Goal: Obtain resource: Obtain resource

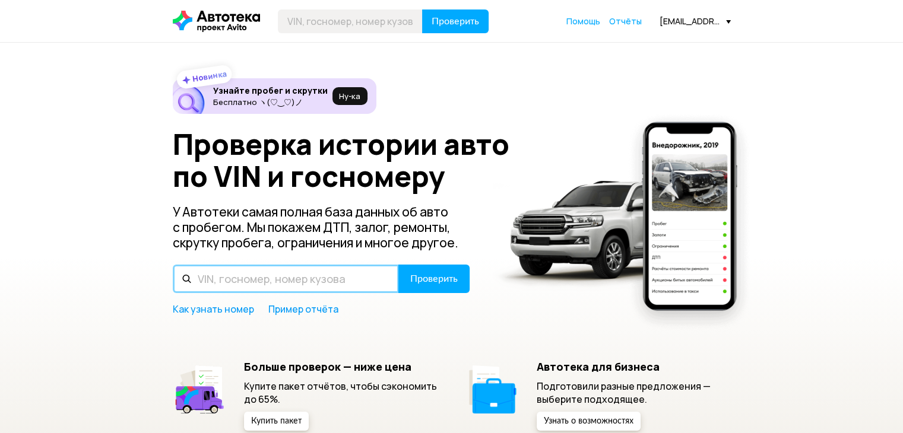
click at [289, 276] on input "text" at bounding box center [286, 279] width 226 height 29
paste input "[US_VEHICLE_IDENTIFICATION_NUMBER]"
type input "[US_VEHICLE_IDENTIFICATION_NUMBER]"
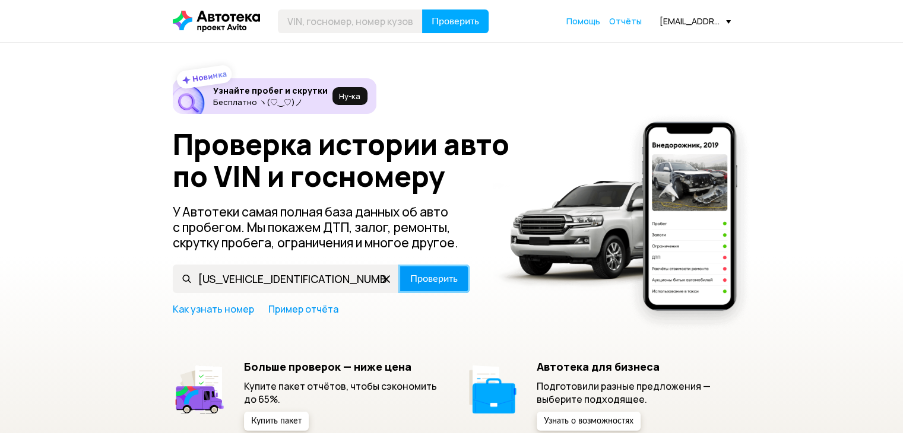
click at [432, 284] on span "Проверить" at bounding box center [434, 279] width 48 height 10
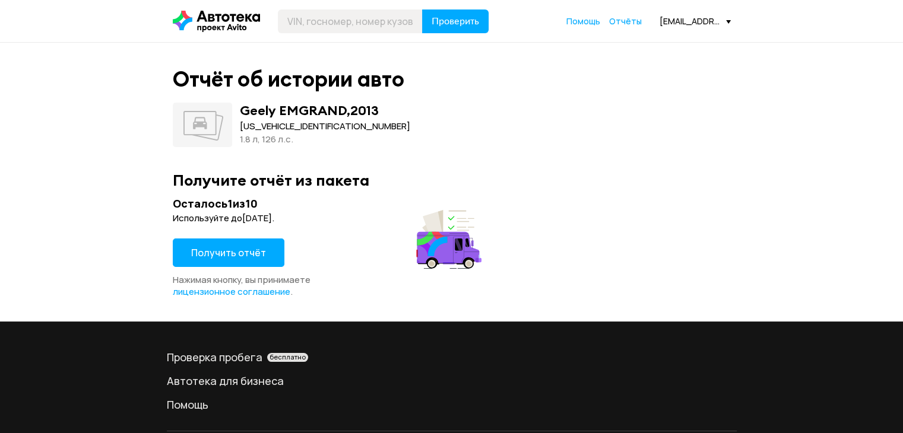
click at [221, 256] on span "Получить отчёт" at bounding box center [228, 252] width 75 height 13
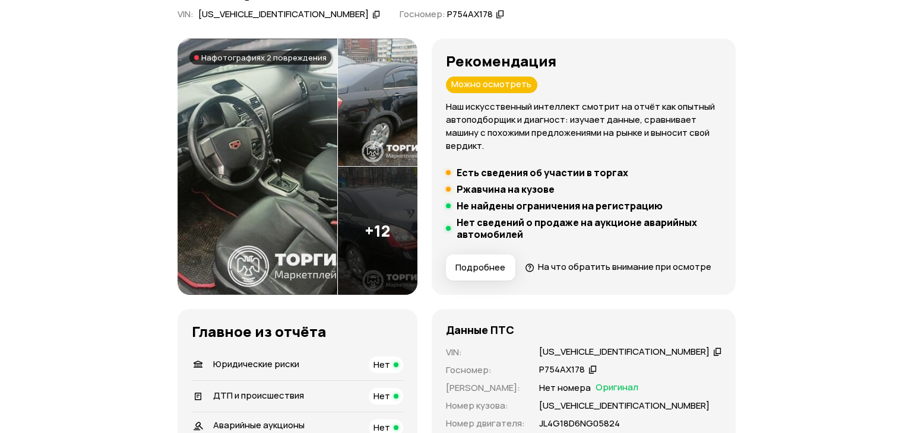
scroll to position [119, 0]
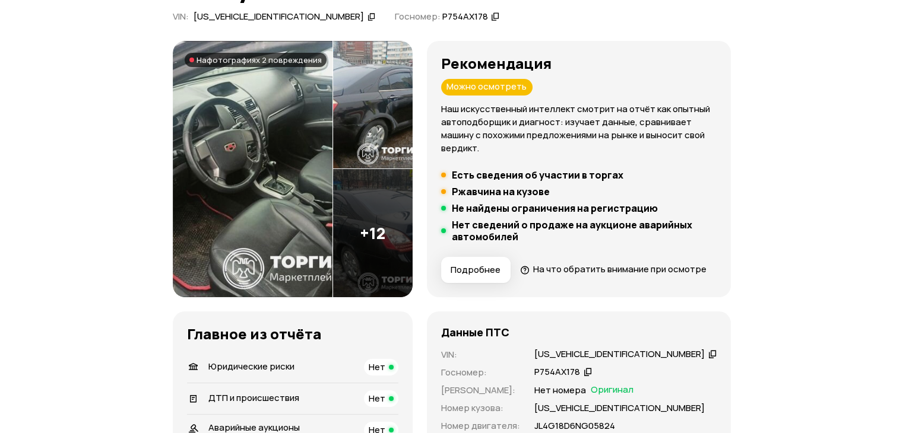
click at [286, 189] on img at bounding box center [253, 169] width 160 height 257
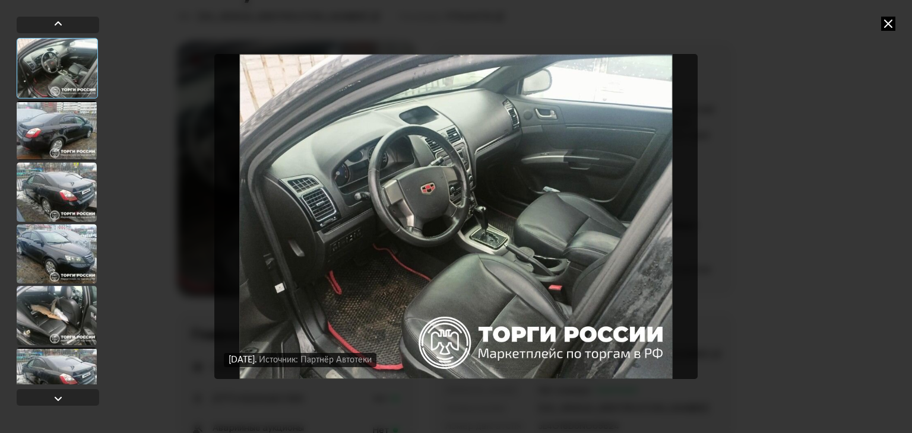
click at [53, 151] on div at bounding box center [57, 130] width 80 height 59
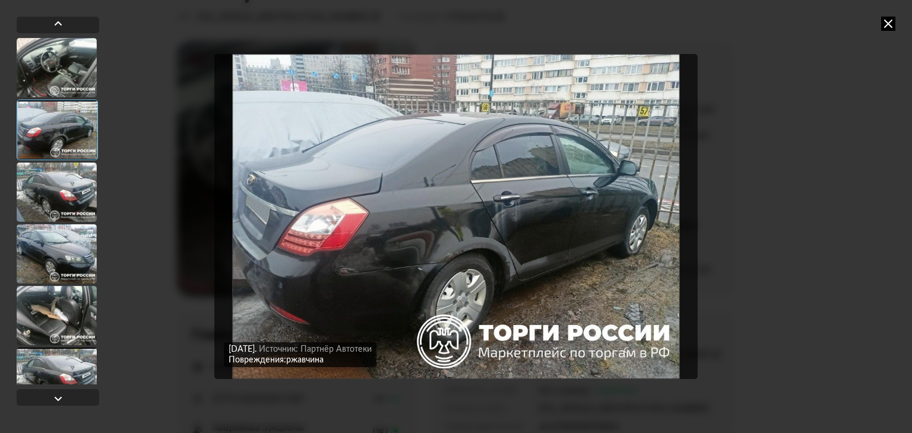
click at [45, 198] on div at bounding box center [57, 192] width 80 height 59
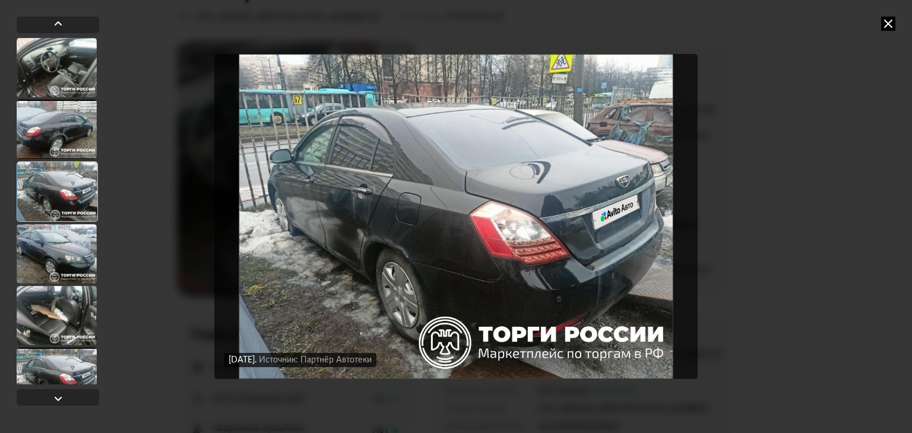
click at [42, 219] on div at bounding box center [57, 192] width 81 height 61
click at [44, 251] on div at bounding box center [57, 253] width 80 height 59
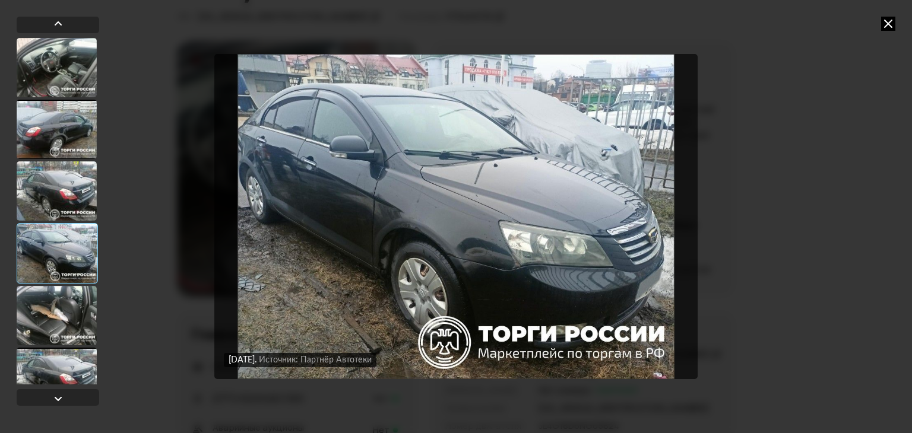
click at [48, 309] on div at bounding box center [57, 315] width 80 height 59
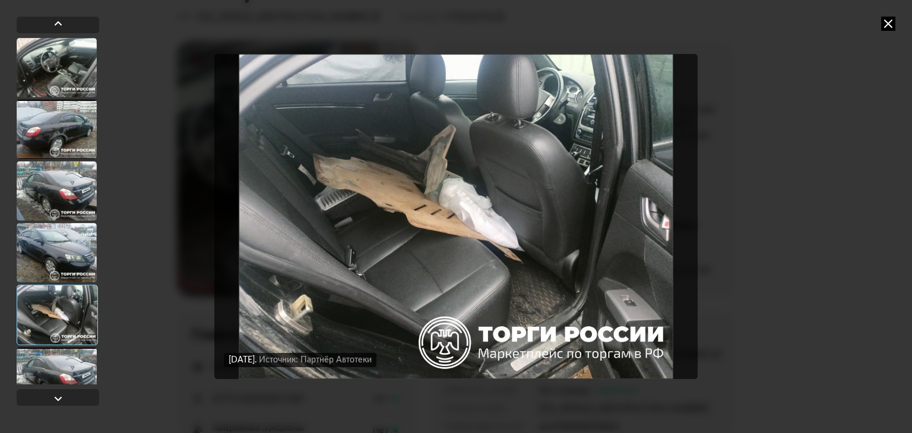
click at [48, 369] on div at bounding box center [57, 377] width 80 height 59
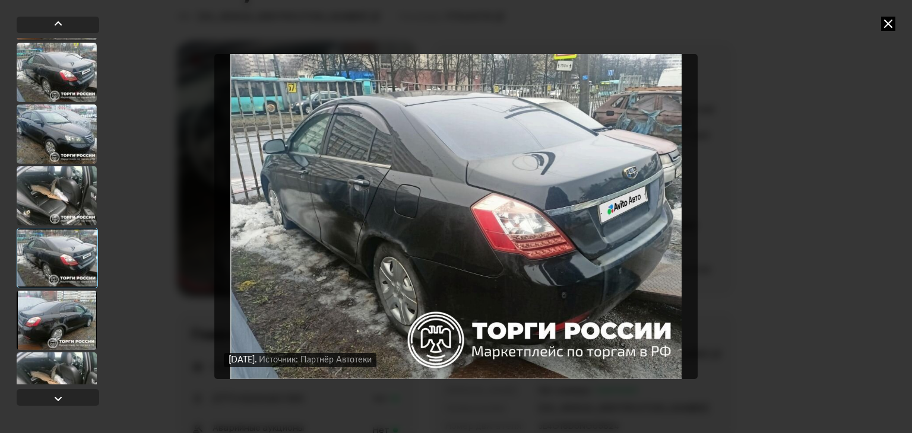
click at [45, 257] on div at bounding box center [57, 258] width 81 height 61
click at [52, 313] on div at bounding box center [57, 320] width 80 height 59
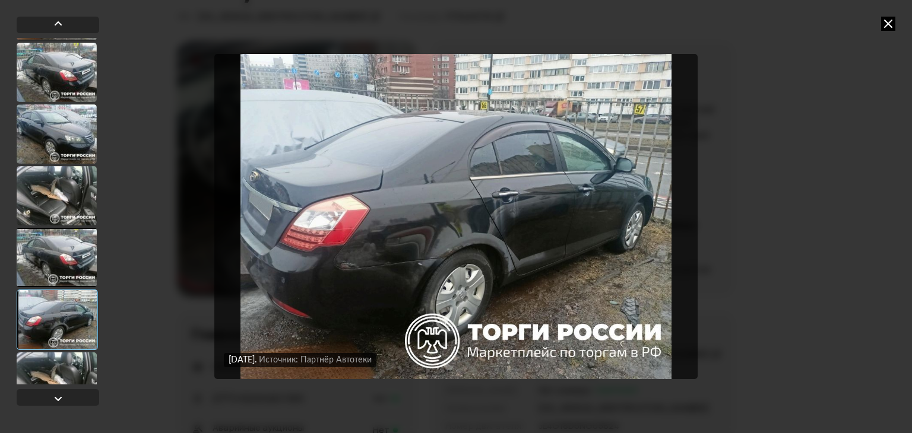
click at [45, 331] on div at bounding box center [57, 320] width 81 height 61
click at [51, 364] on div at bounding box center [57, 382] width 80 height 59
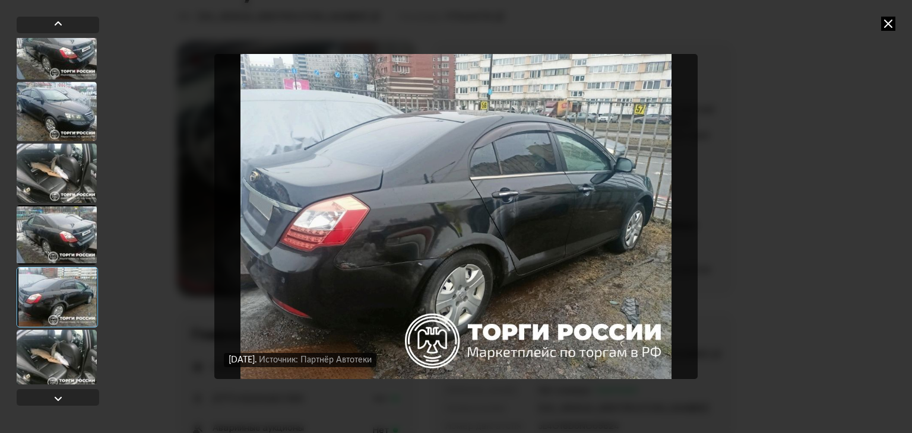
scroll to position [238, 0]
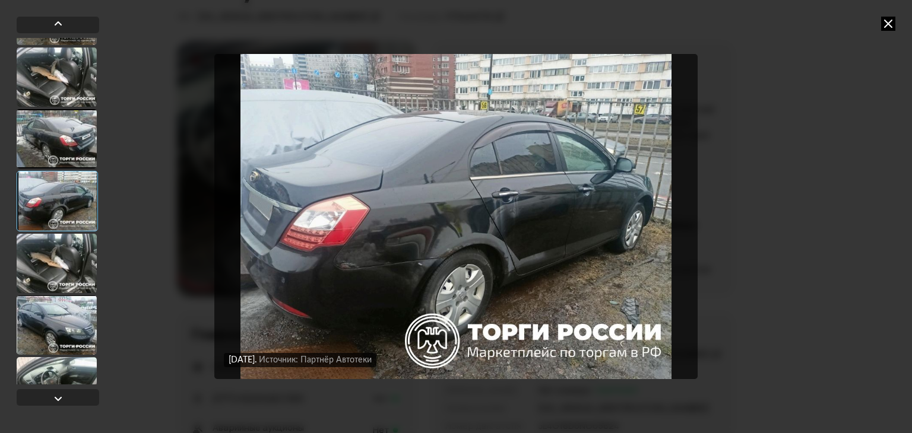
click at [61, 334] on div at bounding box center [57, 325] width 80 height 59
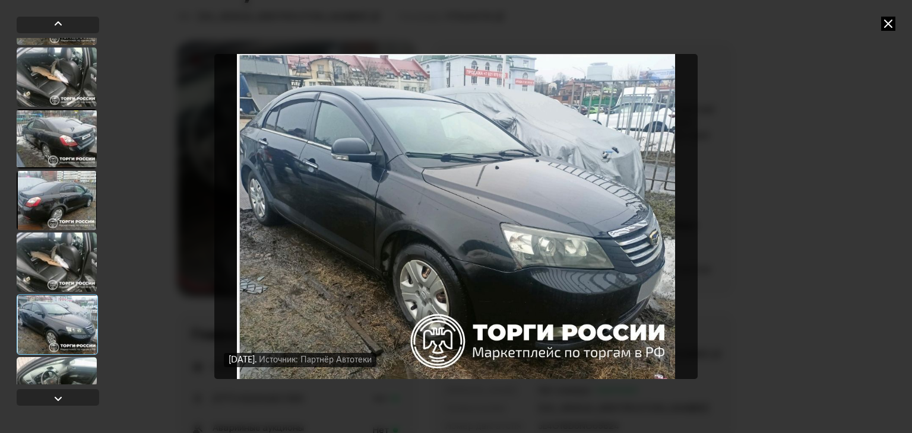
click at [57, 371] on div at bounding box center [57, 386] width 80 height 59
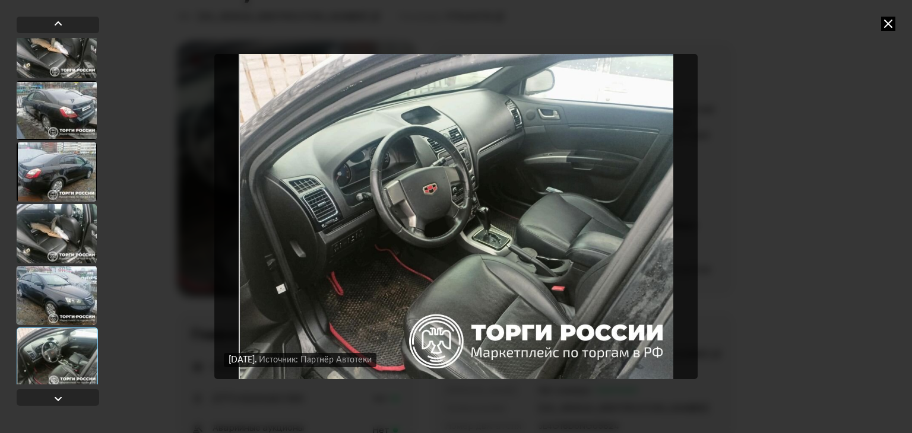
scroll to position [297, 0]
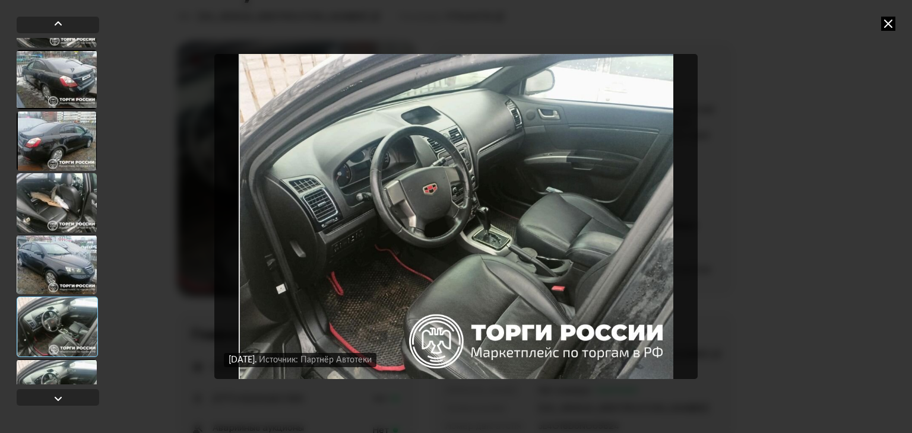
click at [59, 309] on div at bounding box center [57, 327] width 81 height 61
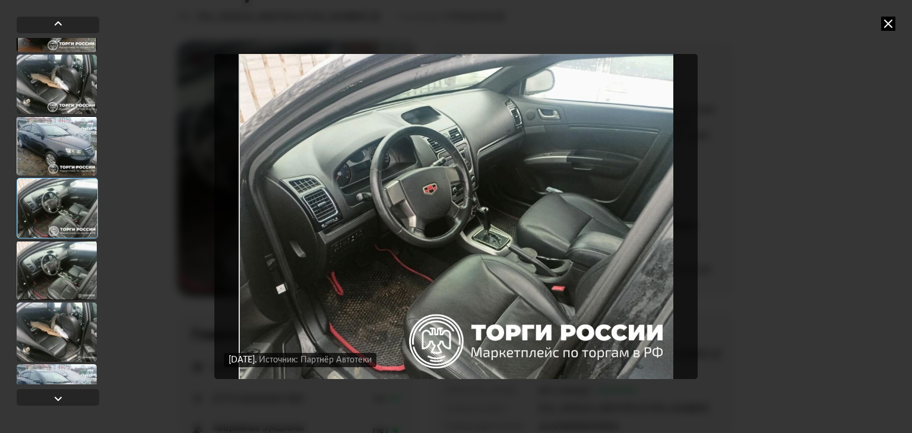
click at [64, 312] on div at bounding box center [57, 332] width 80 height 59
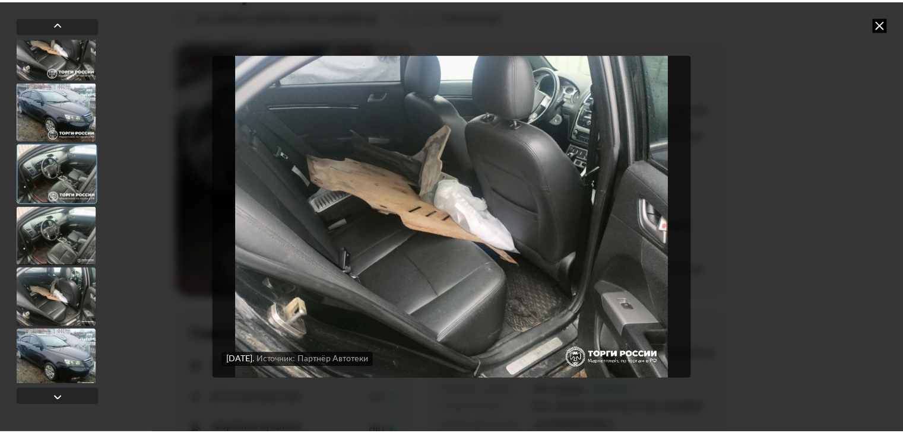
scroll to position [580, 0]
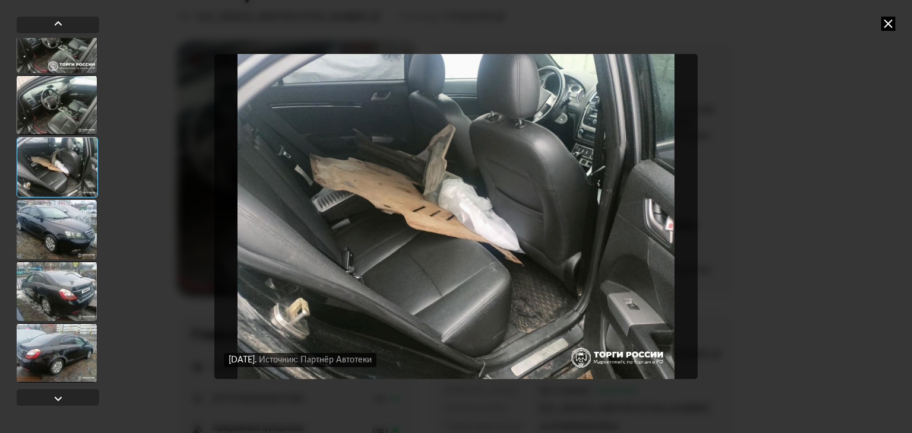
click at [62, 357] on div at bounding box center [57, 353] width 80 height 59
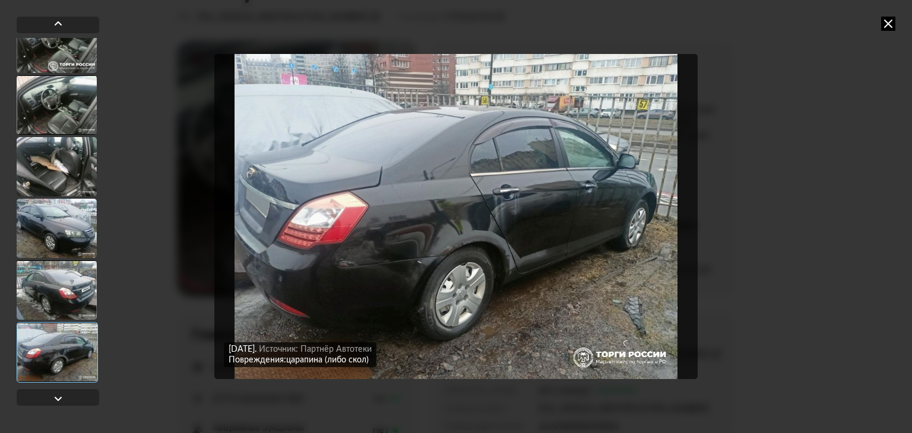
click at [889, 23] on icon at bounding box center [888, 24] width 14 height 14
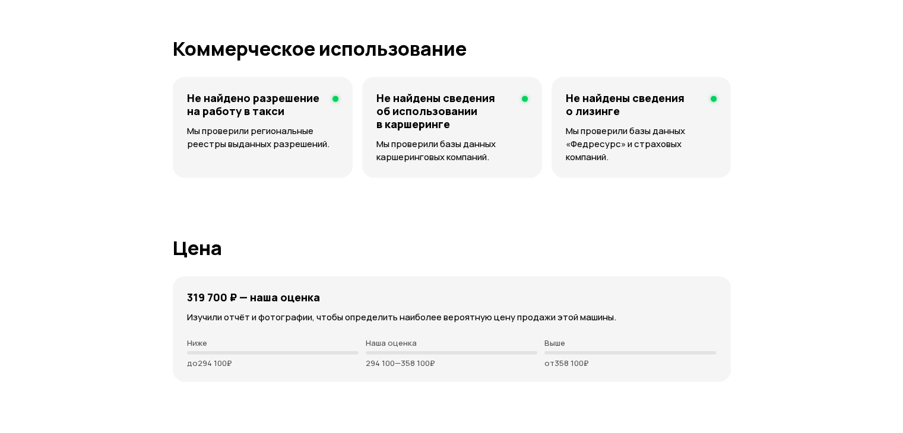
scroll to position [2910, 0]
